Goal: Find specific page/section: Find specific page/section

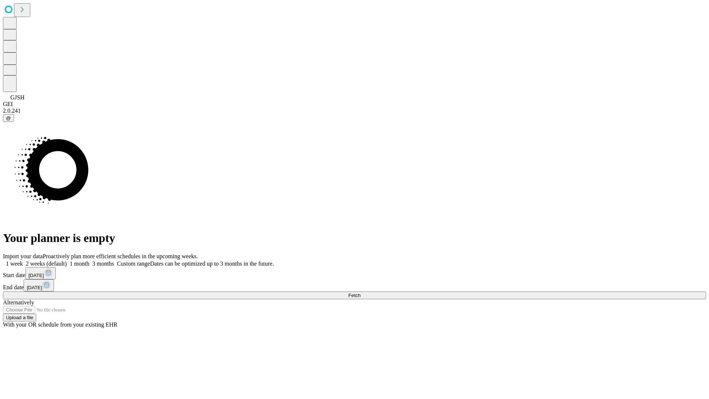
click at [360, 292] on span "Fetch" at bounding box center [354, 295] width 12 height 6
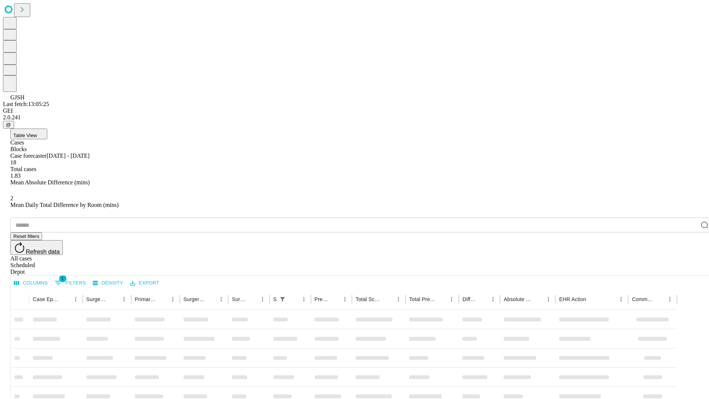
click at [689, 268] on div "Depot" at bounding box center [361, 271] width 703 height 7
